Goal: Book appointment/travel/reservation

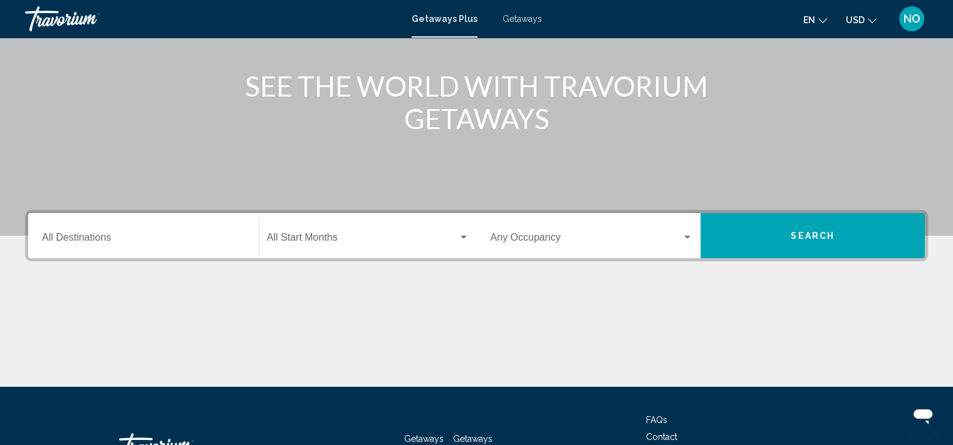
click at [128, 235] on input "Destination All Destinations" at bounding box center [143, 239] width 203 height 11
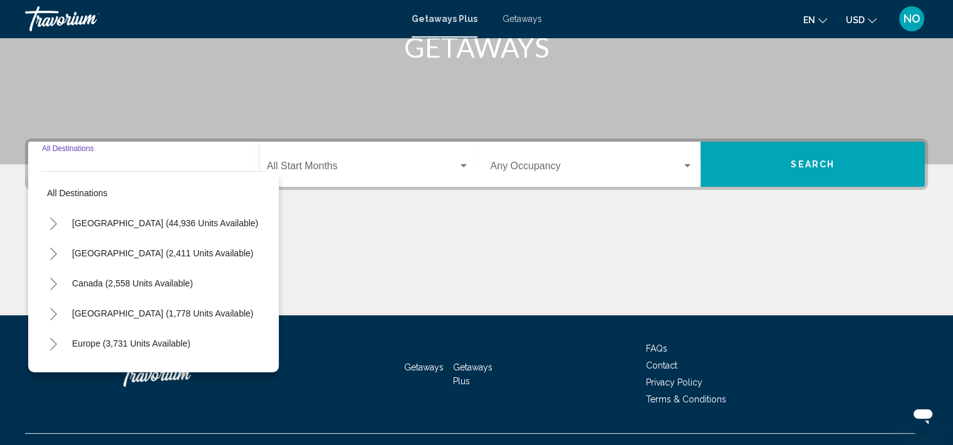
scroll to position [236, 0]
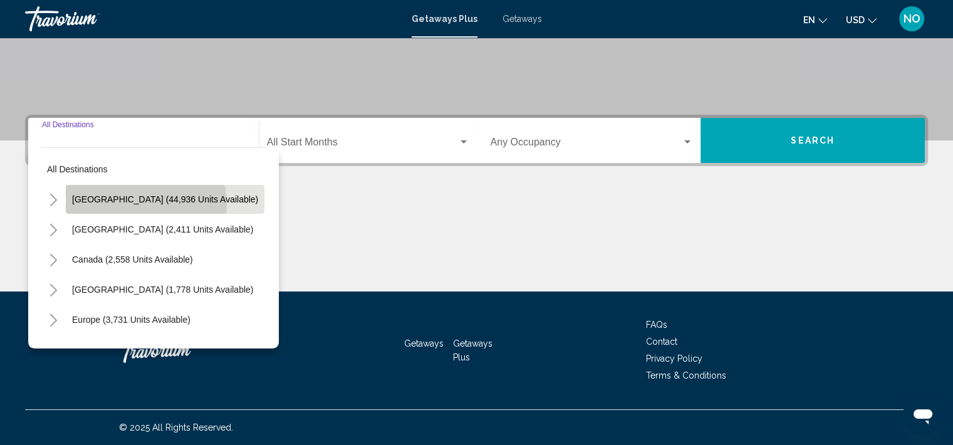
click at [138, 204] on button "United States (44,936 units available)" at bounding box center [165, 199] width 199 height 29
type input "**********"
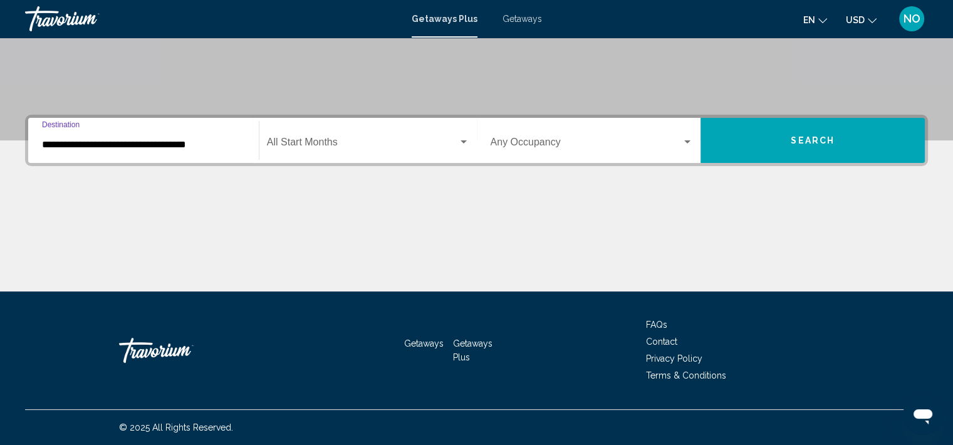
click at [368, 147] on span "Search widget" at bounding box center [362, 144] width 191 height 11
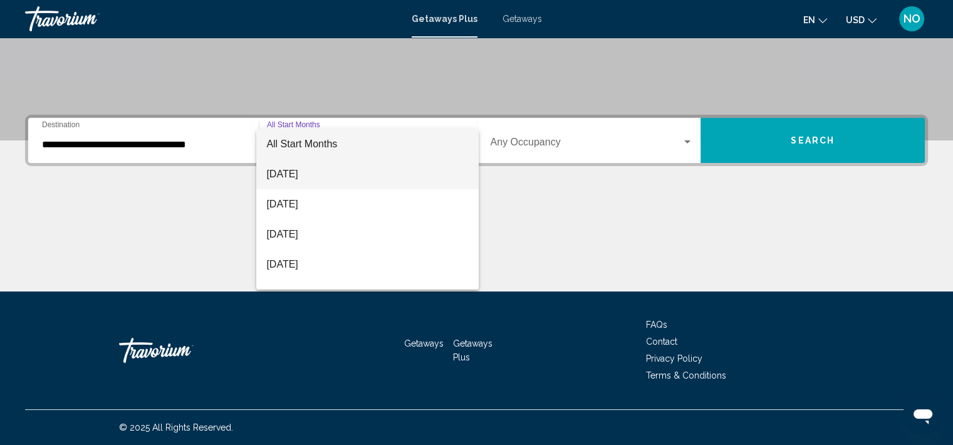
click at [305, 183] on span "[DATE]" at bounding box center [367, 174] width 202 height 30
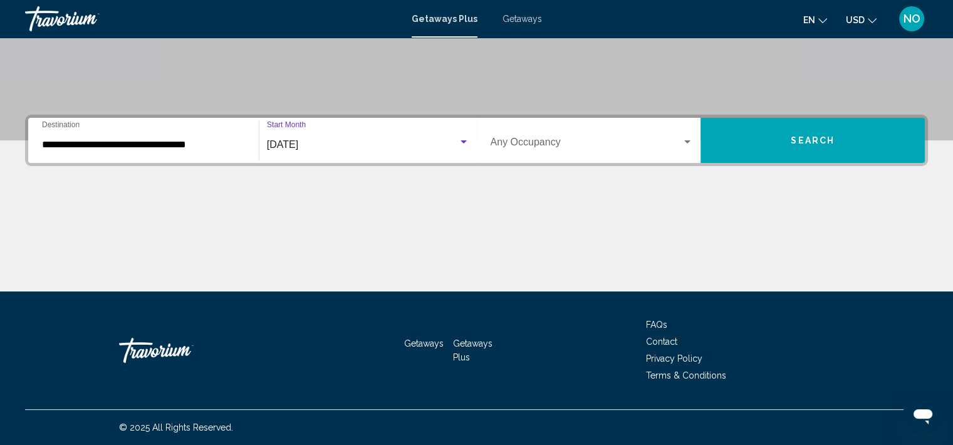
click at [584, 143] on span "Search widget" at bounding box center [587, 144] width 192 height 11
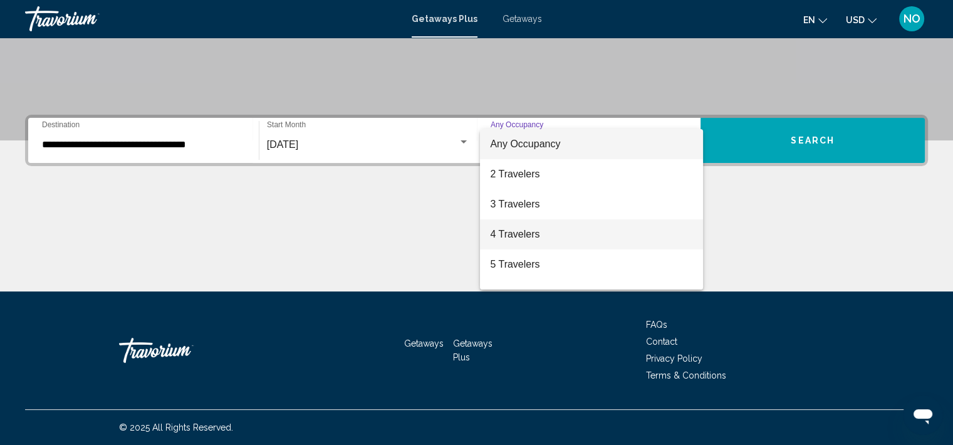
click at [536, 234] on span "4 Travelers" at bounding box center [591, 234] width 203 height 30
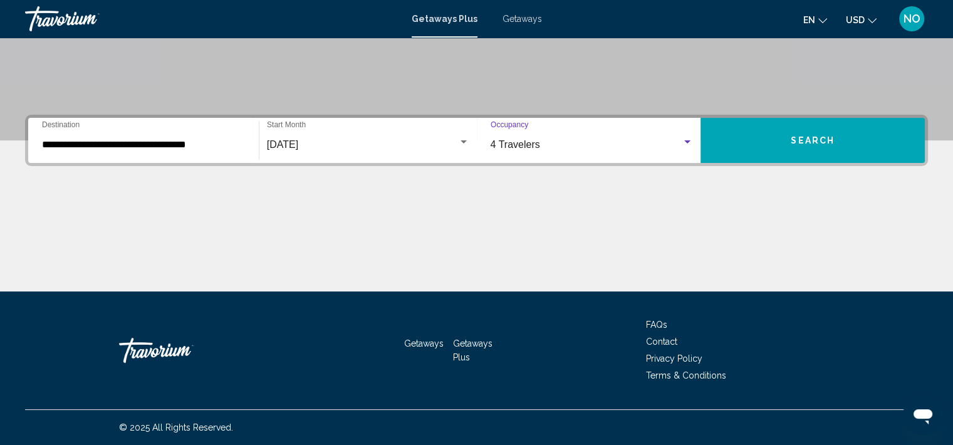
click at [816, 143] on span "Search" at bounding box center [813, 141] width 44 height 10
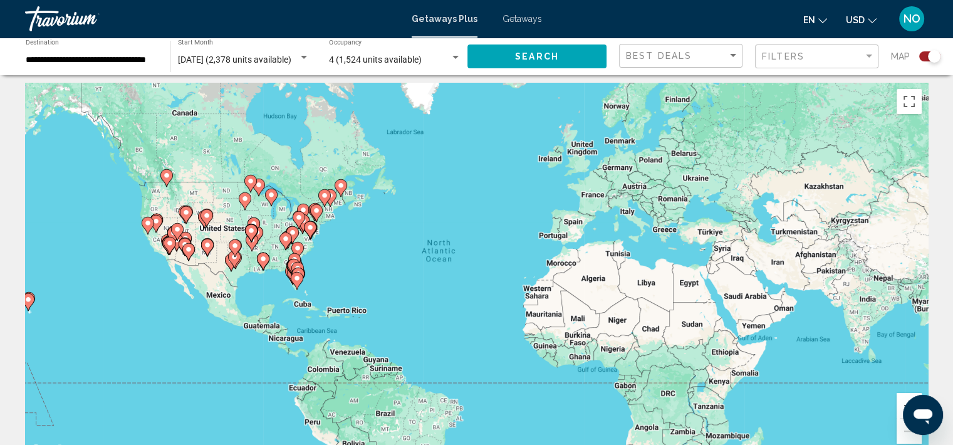
scroll to position [26, 0]
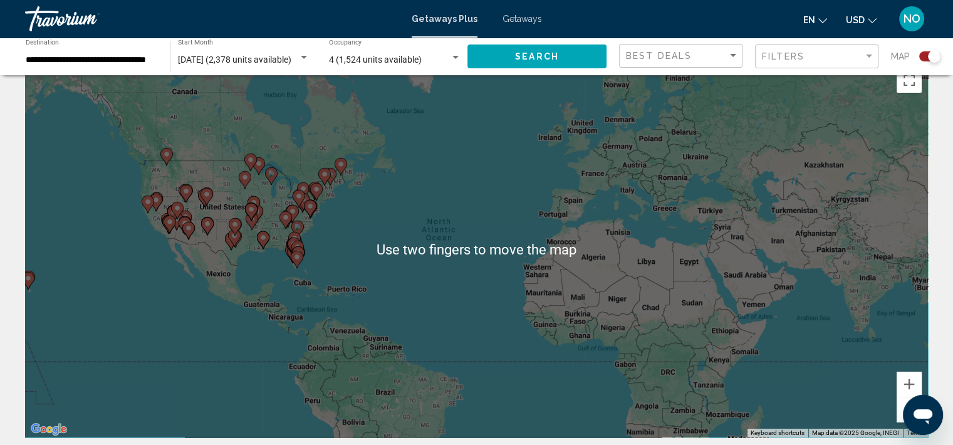
click at [116, 63] on input "**********" at bounding box center [92, 60] width 132 height 10
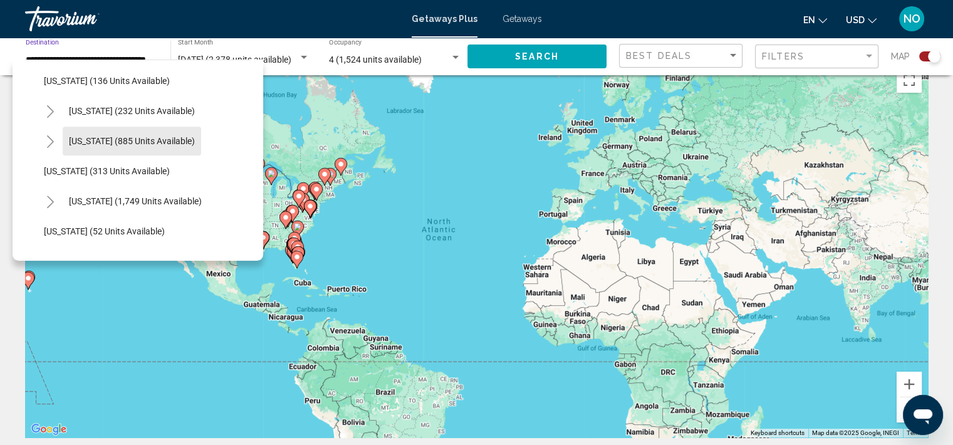
scroll to position [871, 0]
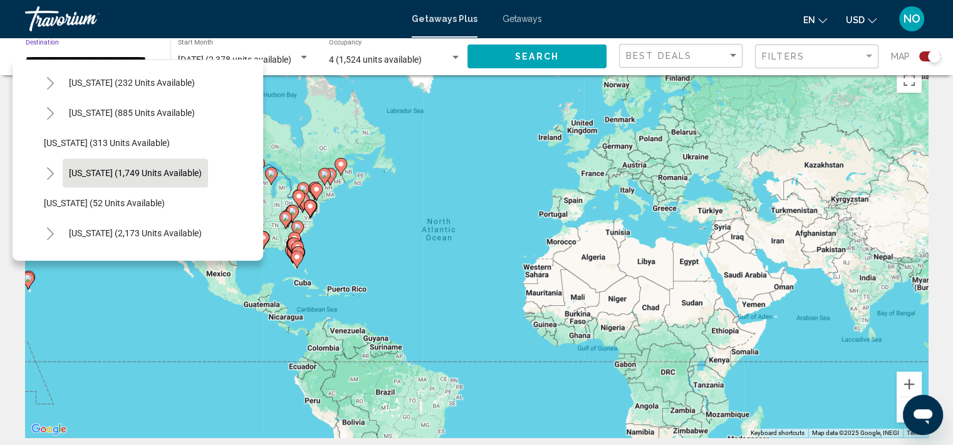
click at [170, 177] on span "Pennsylvania (1,749 units available)" at bounding box center [135, 173] width 133 height 10
type input "**********"
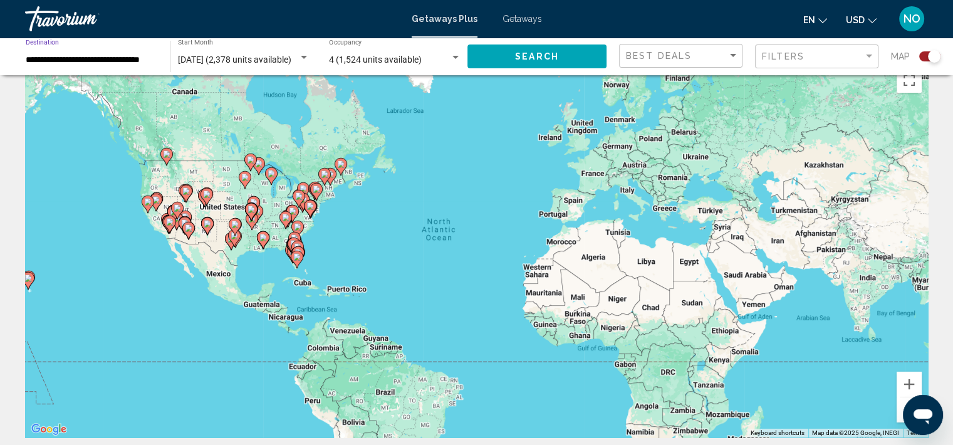
click at [544, 61] on span "Search" at bounding box center [537, 57] width 44 height 10
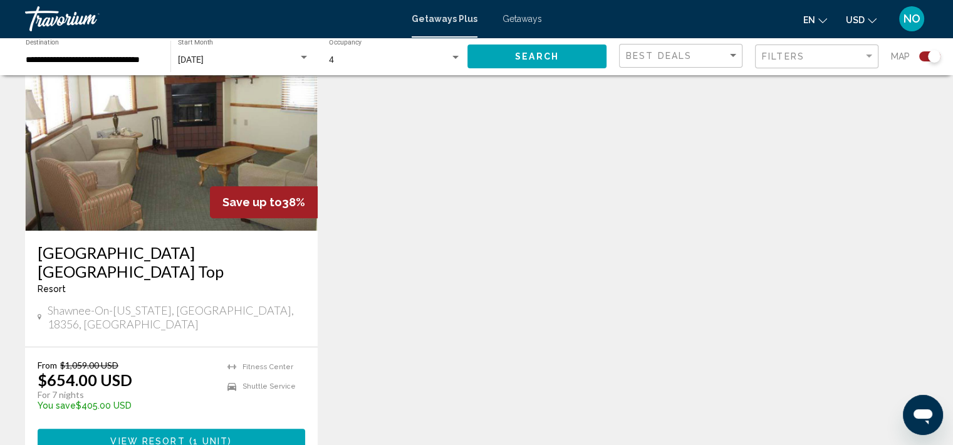
scroll to position [932, 0]
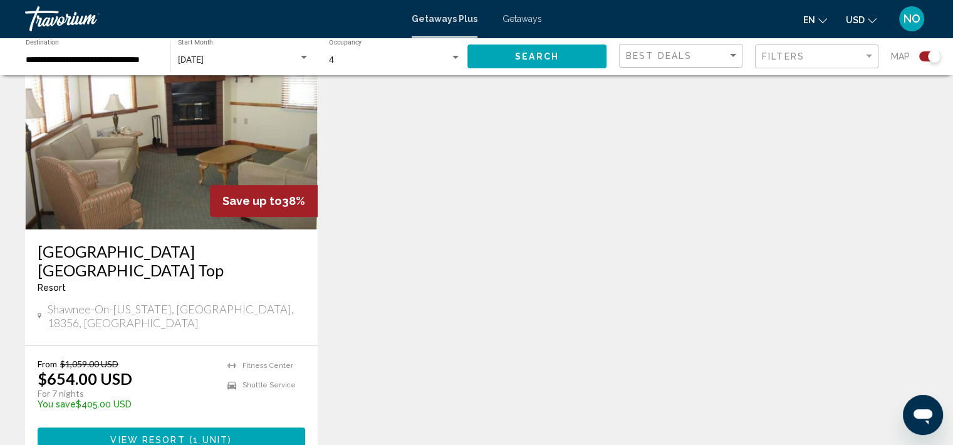
click at [222, 435] on span "1 unit" at bounding box center [211, 440] width 36 height 10
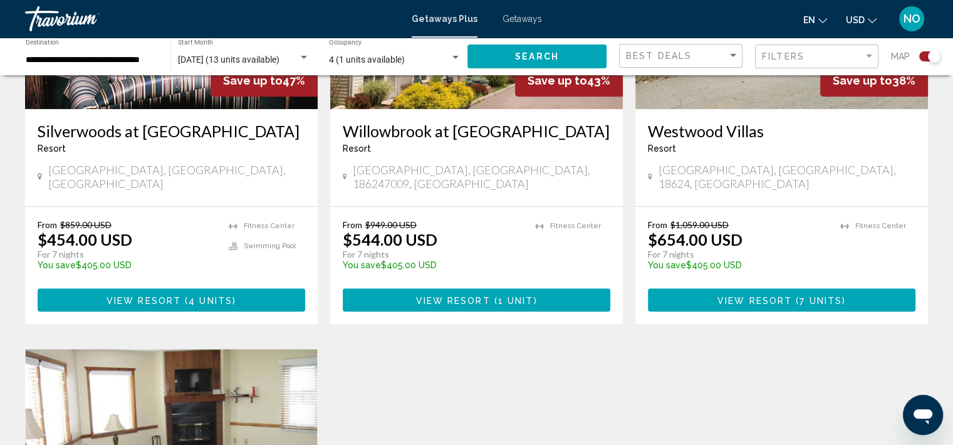
scroll to position [589, 0]
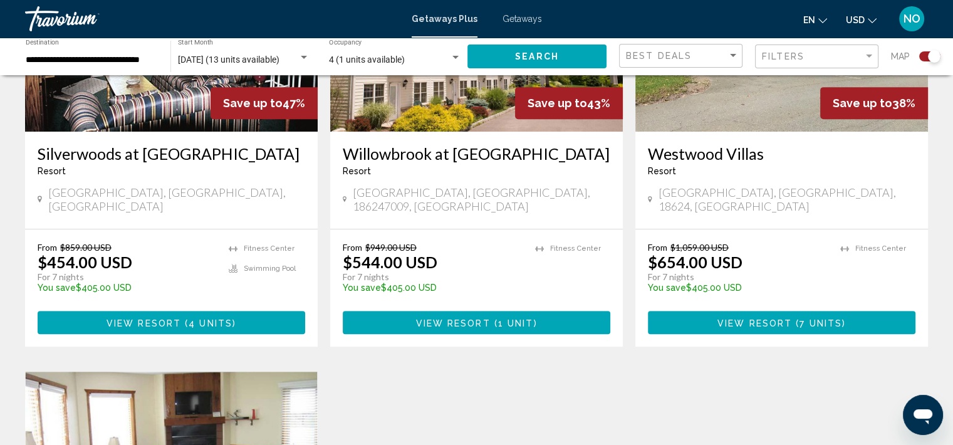
click at [157, 318] on span "View Resort" at bounding box center [144, 323] width 75 height 10
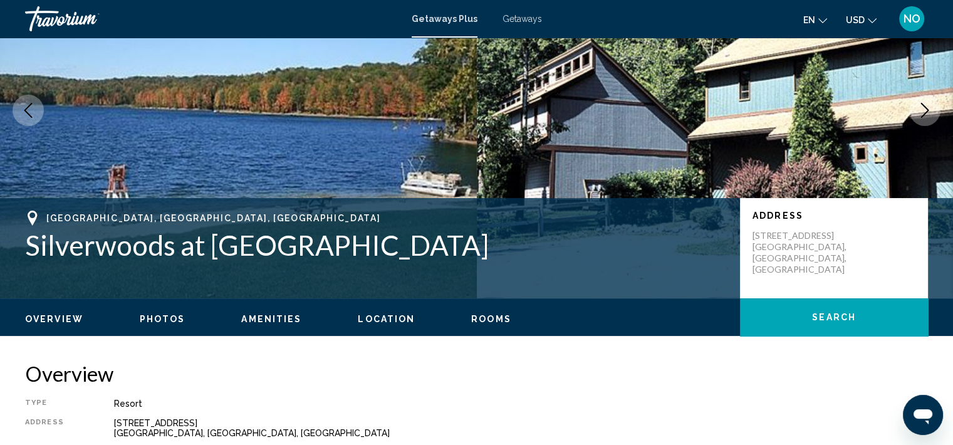
scroll to position [93, 0]
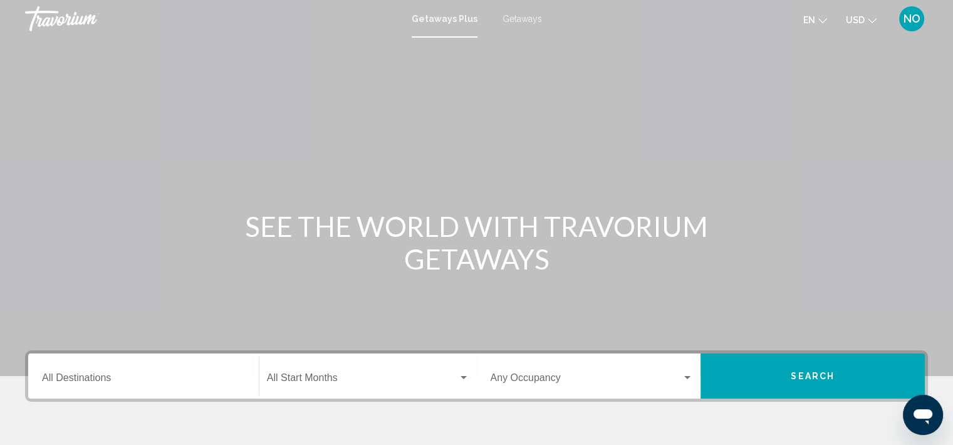
click at [189, 383] on input "Destination All Destinations" at bounding box center [143, 380] width 203 height 11
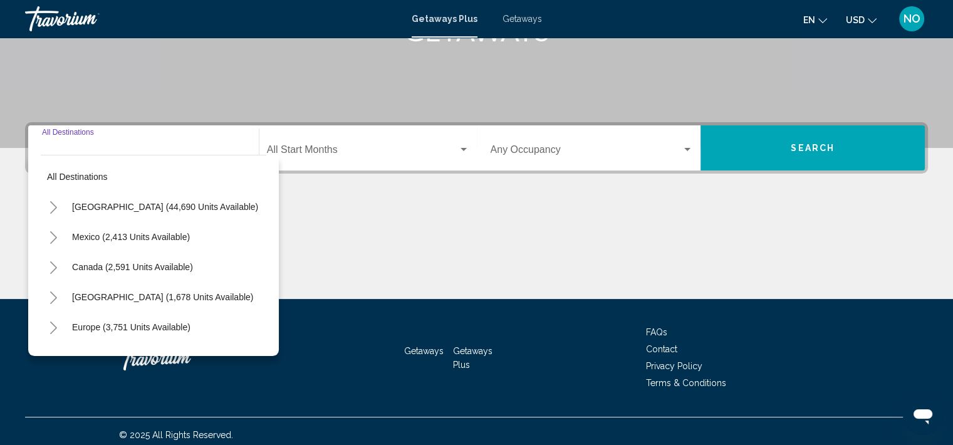
scroll to position [236, 0]
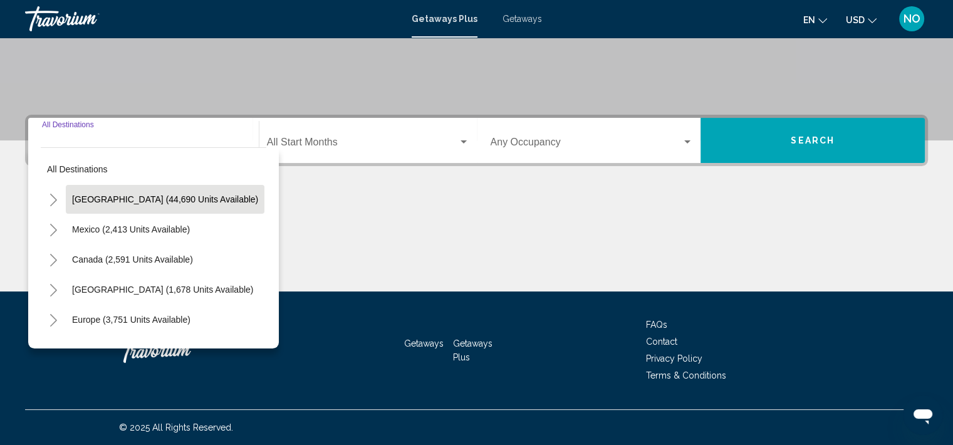
click at [180, 207] on button "[GEOGRAPHIC_DATA] (44,690 units available)" at bounding box center [165, 199] width 199 height 29
type input "**********"
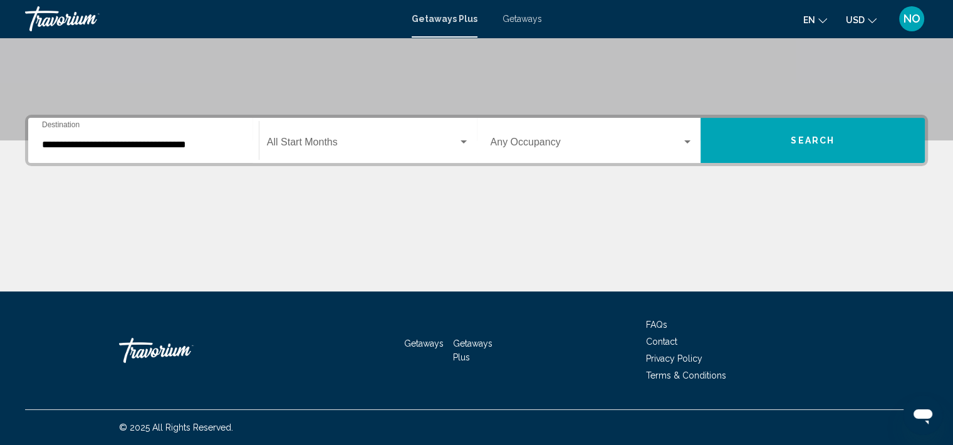
click at [358, 154] on div "Start Month All Start Months" at bounding box center [368, 140] width 202 height 39
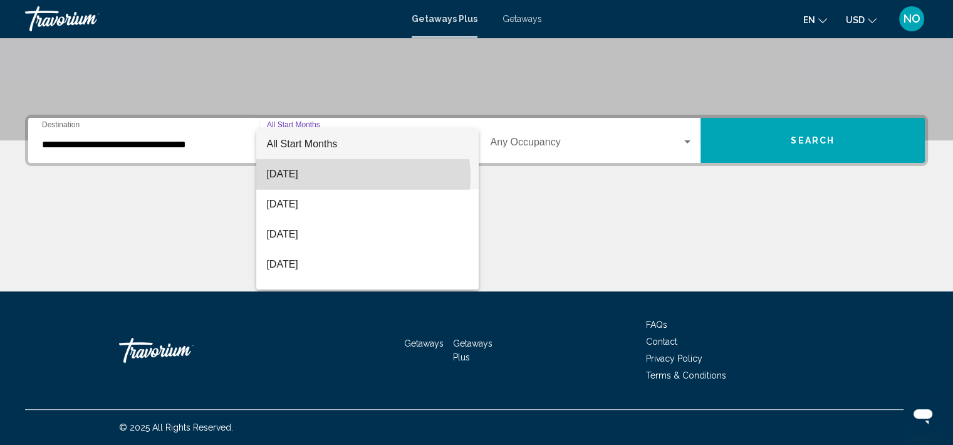
click at [348, 177] on span "[DATE]" at bounding box center [367, 174] width 202 height 30
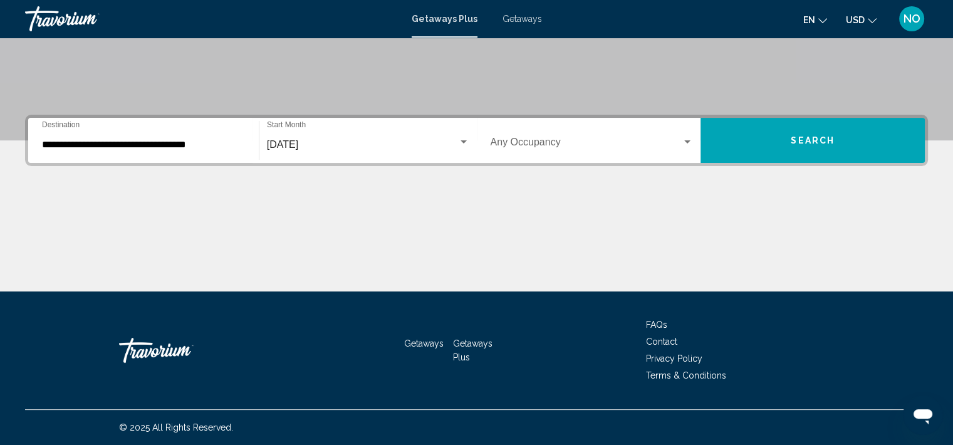
click at [599, 135] on div "Occupancy Any Occupancy" at bounding box center [592, 140] width 203 height 39
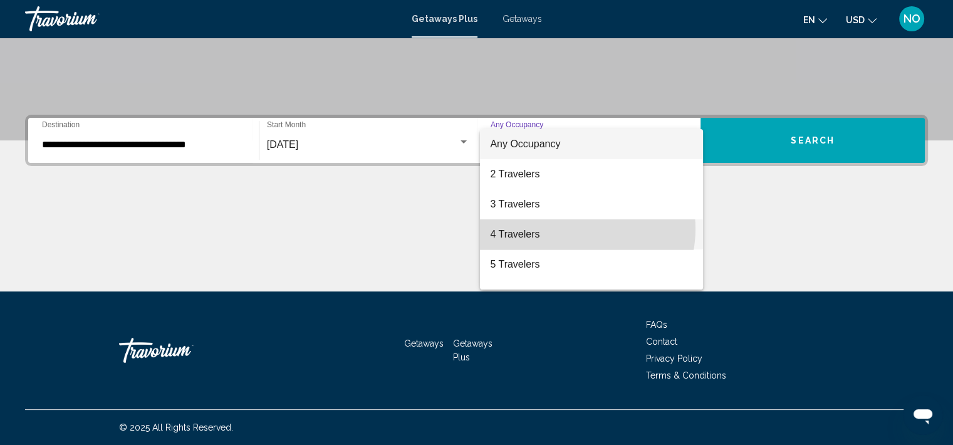
click at [574, 229] on span "4 Travelers" at bounding box center [591, 234] width 203 height 30
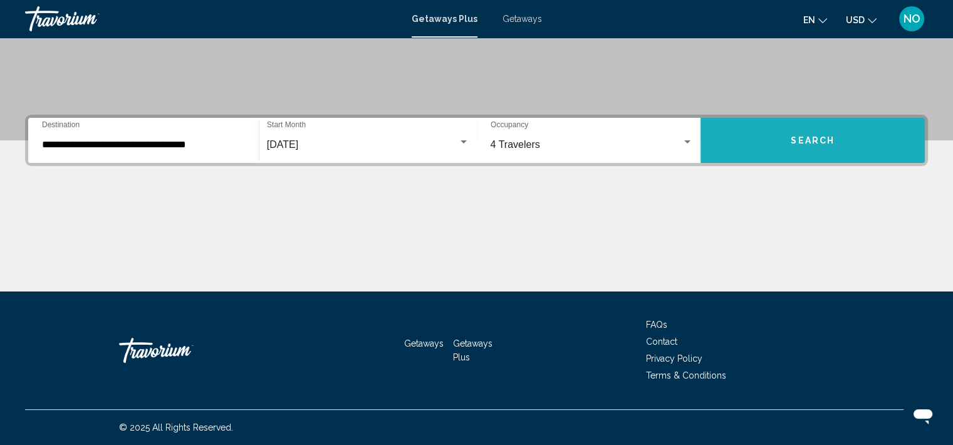
click at [826, 143] on span "Search" at bounding box center [813, 141] width 44 height 10
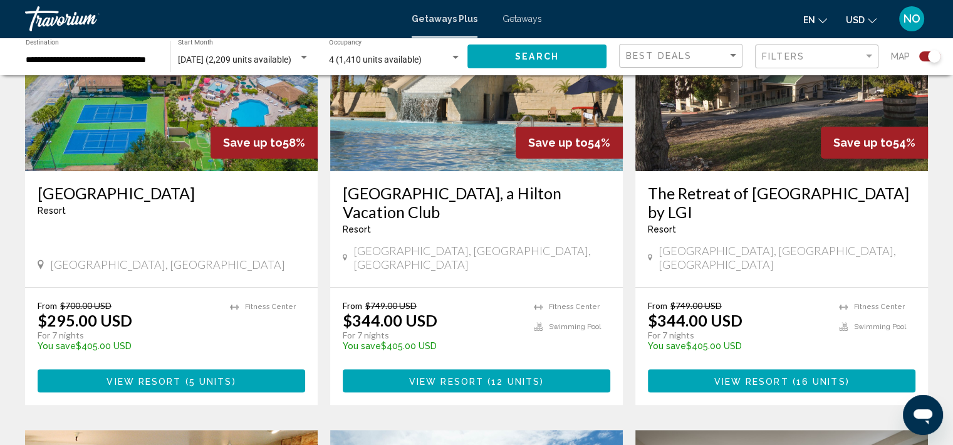
scroll to position [546, 0]
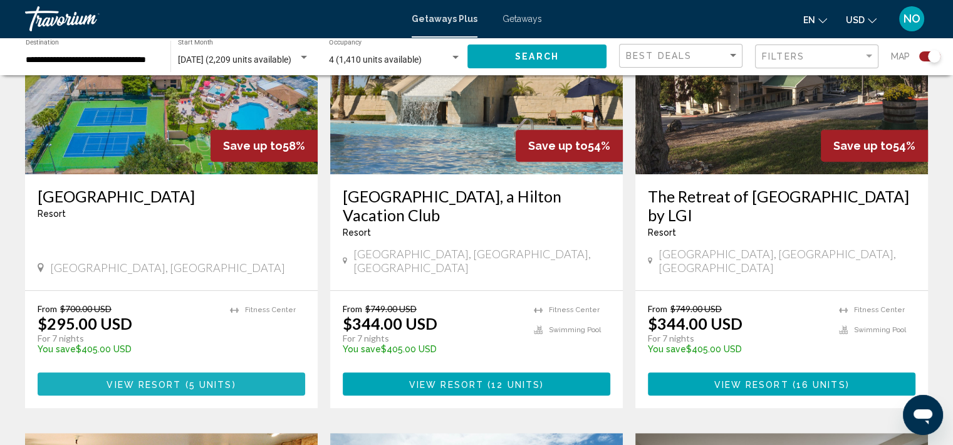
click at [219, 376] on button "View Resort ( 5 units )" at bounding box center [172, 383] width 268 height 23
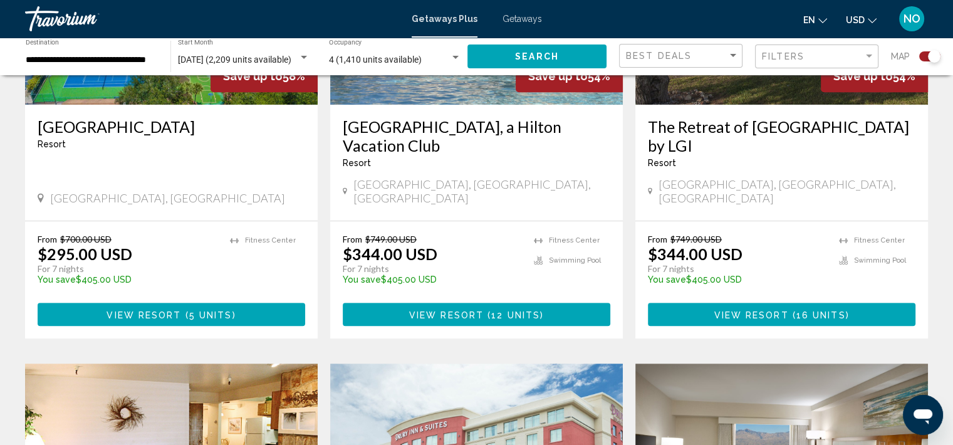
scroll to position [617, 0]
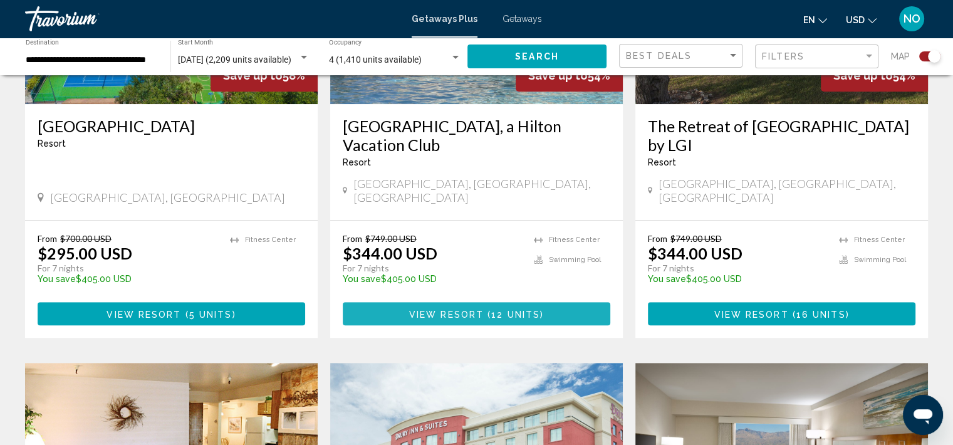
click at [496, 308] on button "View Resort ( 12 units )" at bounding box center [477, 313] width 268 height 23
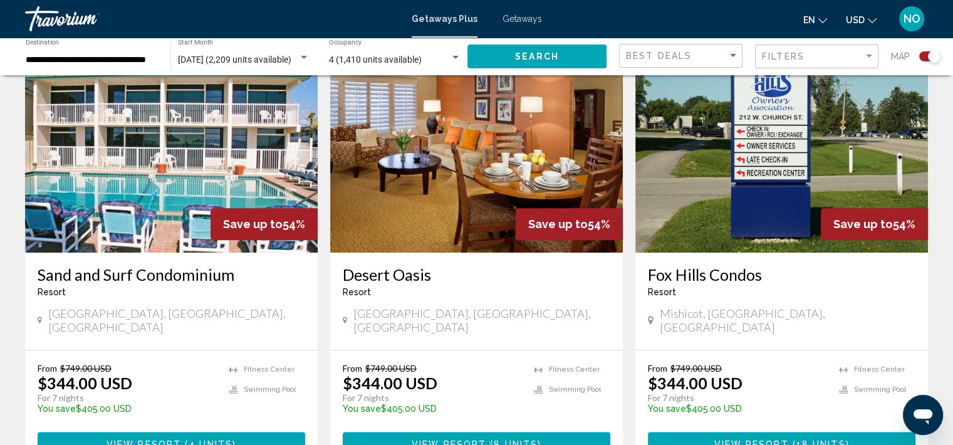
scroll to position [1415, 0]
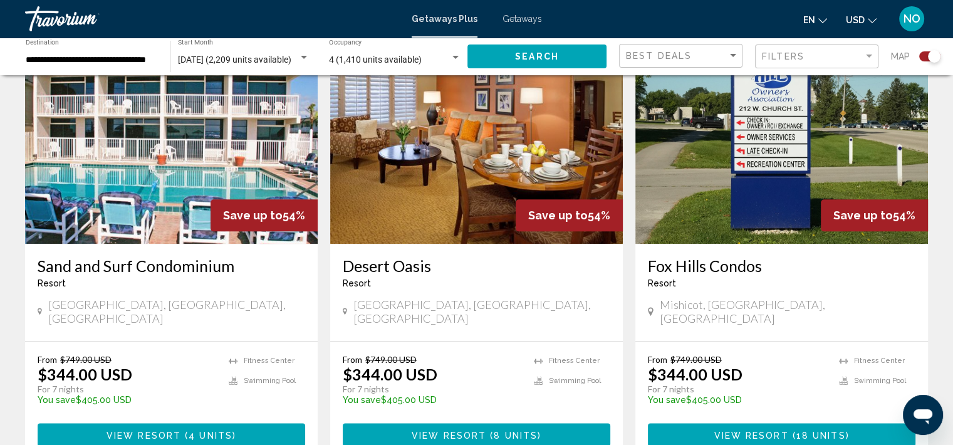
click at [203, 166] on img "Main content" at bounding box center [171, 143] width 293 height 200
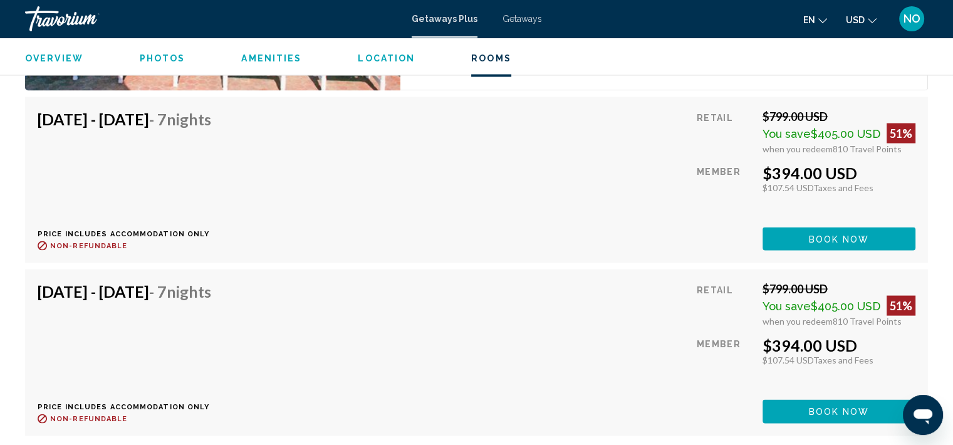
scroll to position [2519, 0]
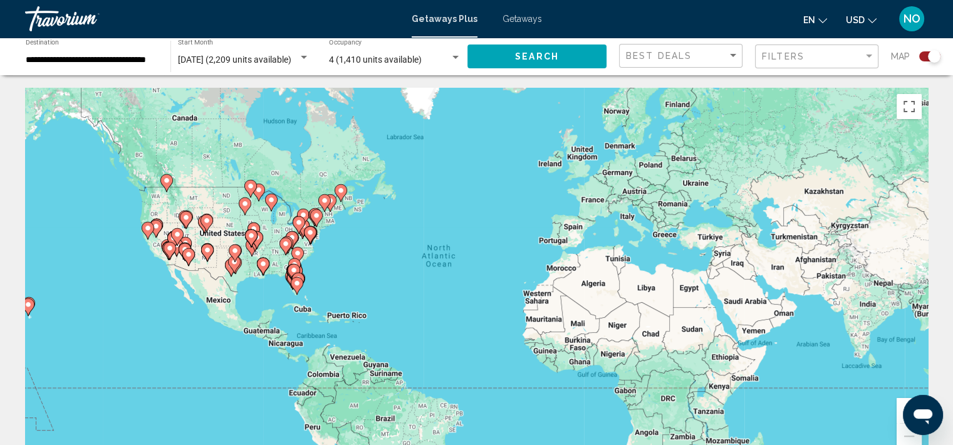
click at [96, 58] on input "**********" at bounding box center [92, 60] width 132 height 10
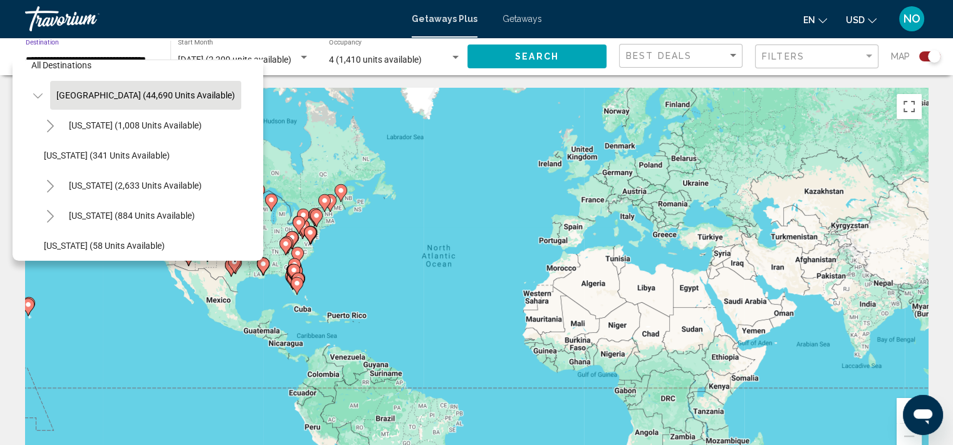
scroll to position [18, 0]
click at [196, 189] on button "[US_STATE] (2,633 units available)" at bounding box center [135, 184] width 145 height 29
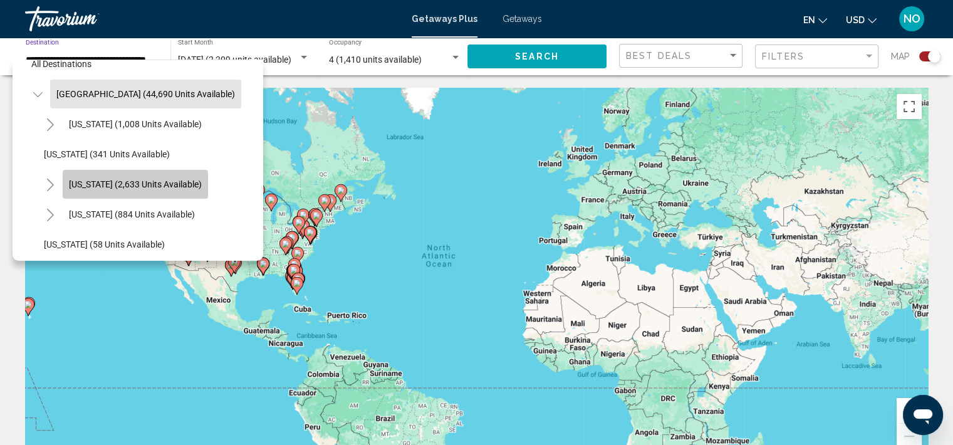
type input "**********"
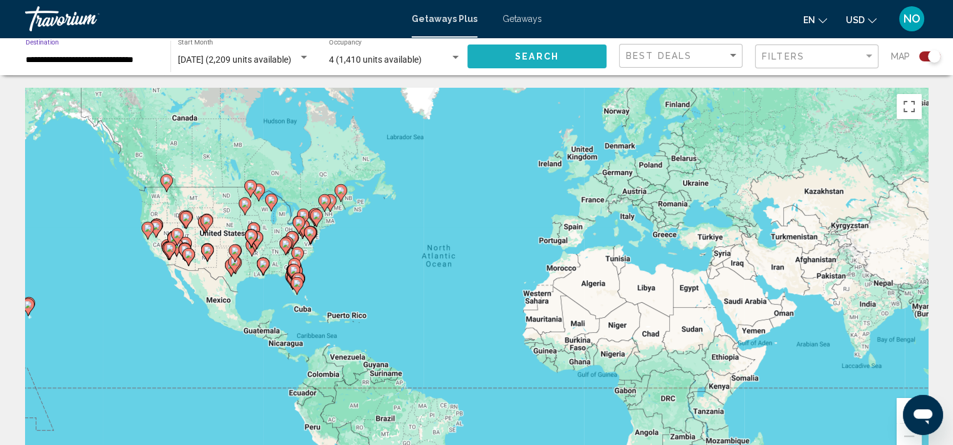
click at [534, 55] on span "Search" at bounding box center [537, 57] width 44 height 10
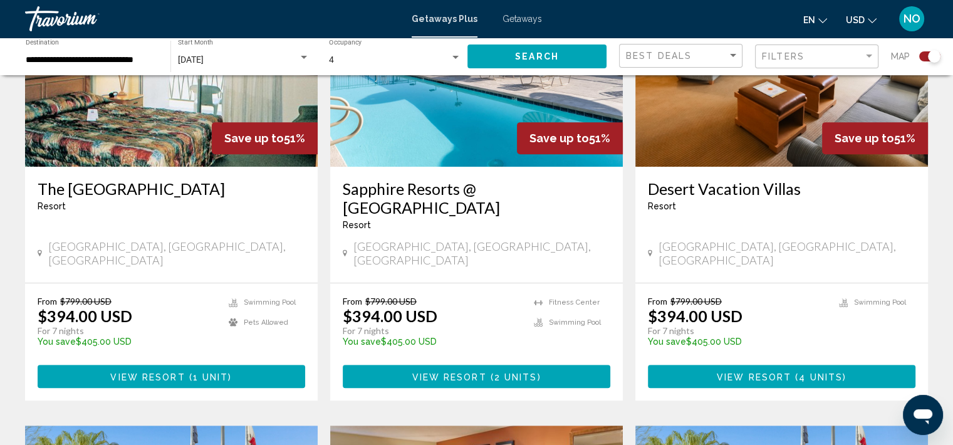
scroll to position [565, 0]
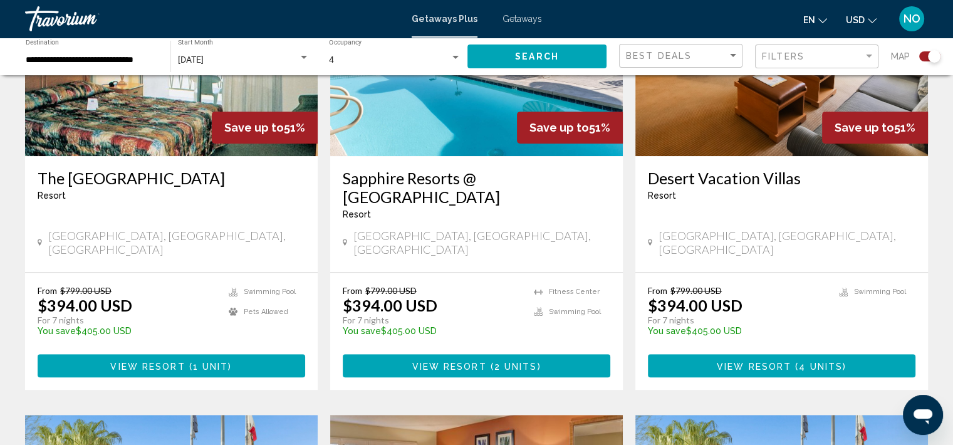
click at [217, 361] on span "1 unit" at bounding box center [211, 366] width 36 height 10
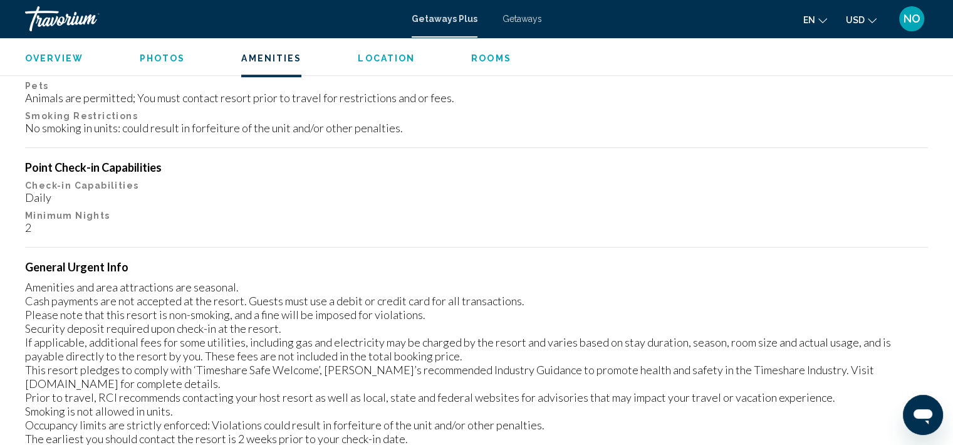
scroll to position [1232, 0]
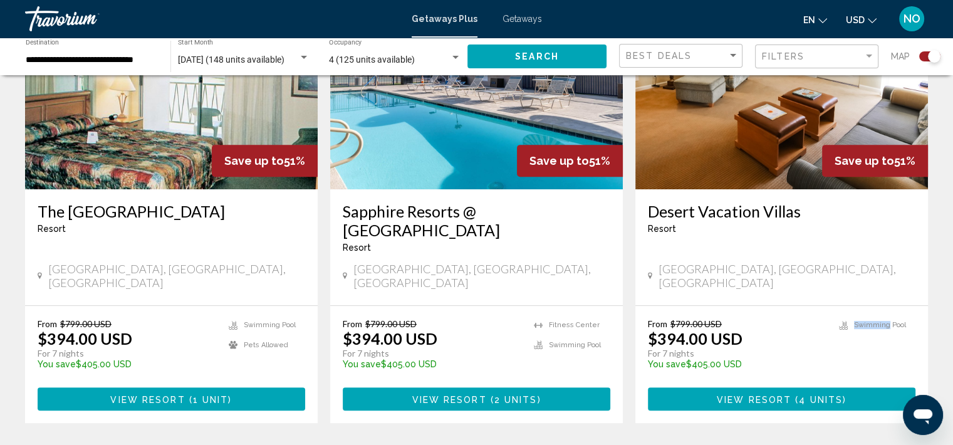
scroll to position [544, 0]
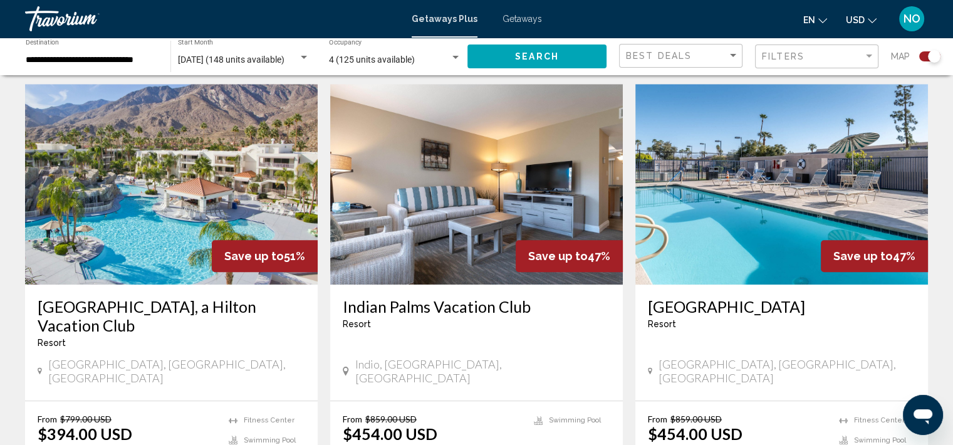
scroll to position [1340, 0]
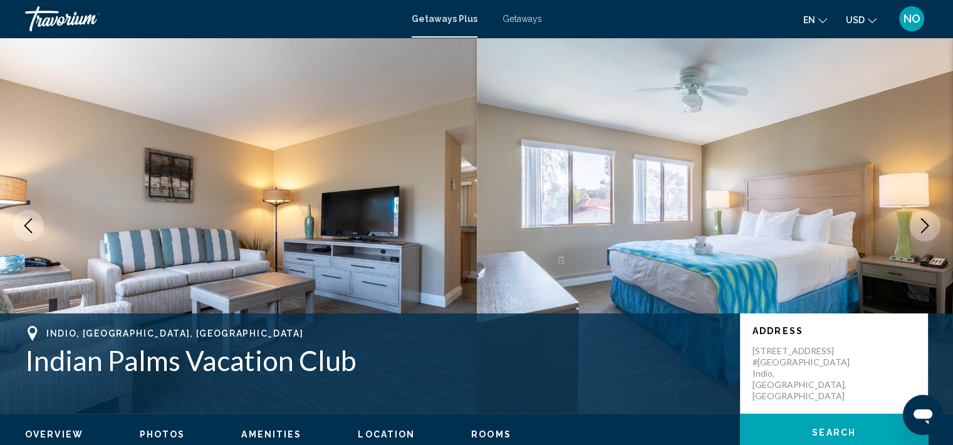
click at [927, 238] on button "Next image" at bounding box center [924, 225] width 31 height 31
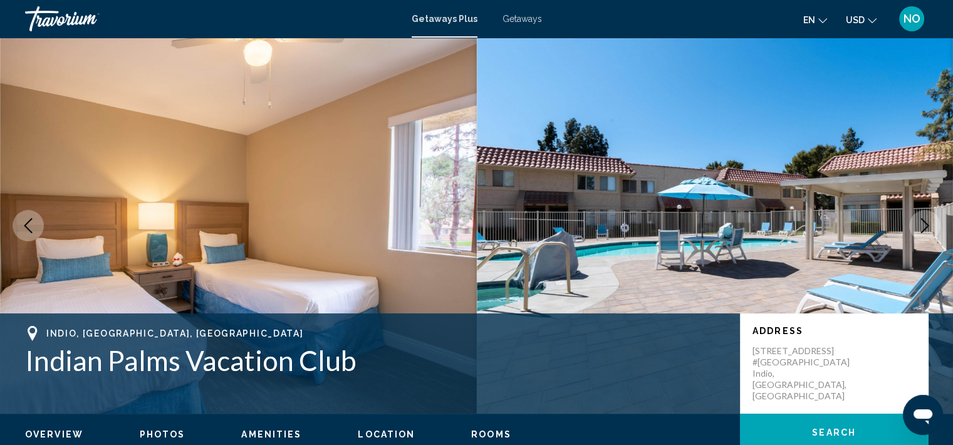
click at [936, 239] on img "Main content" at bounding box center [715, 226] width 477 height 376
click at [920, 229] on icon "Next image" at bounding box center [924, 225] width 15 height 15
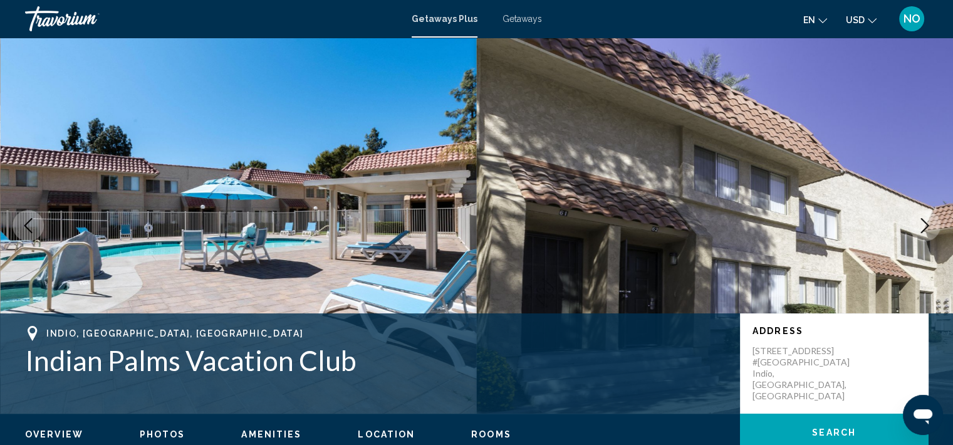
click at [920, 228] on icon "Next image" at bounding box center [924, 225] width 15 height 15
